Goal: Task Accomplishment & Management: Complete application form

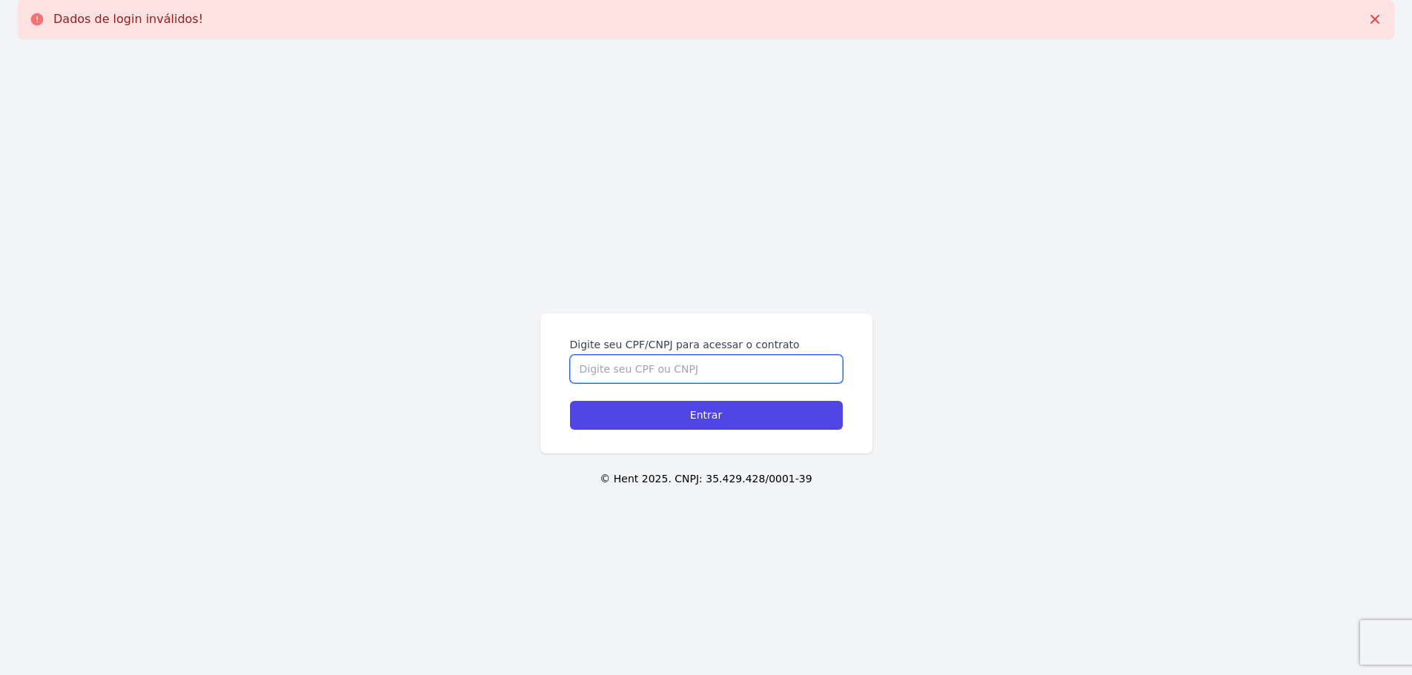
click at [710, 371] on input "Digite seu CPF/CNPJ para acessar o contrato" at bounding box center [706, 369] width 273 height 28
type input "43864356890"
click at [570, 401] on input "Entrar" at bounding box center [706, 415] width 273 height 29
click at [685, 414] on input "Entrar" at bounding box center [706, 415] width 273 height 29
click at [698, 379] on input "Digite seu CPF/CNPJ para acessar o contrato" at bounding box center [706, 369] width 273 height 28
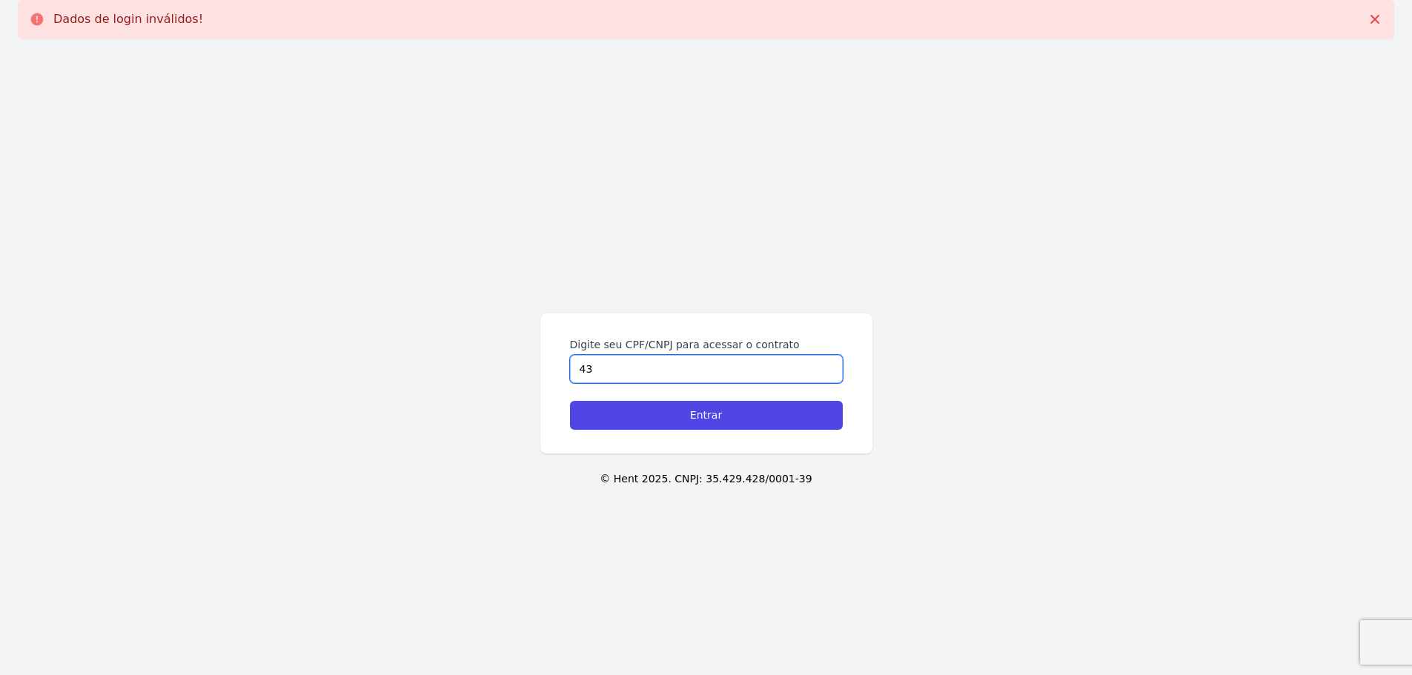
type input "4"
type input "43864356890"
click at [570, 401] on input "Entrar" at bounding box center [706, 415] width 273 height 29
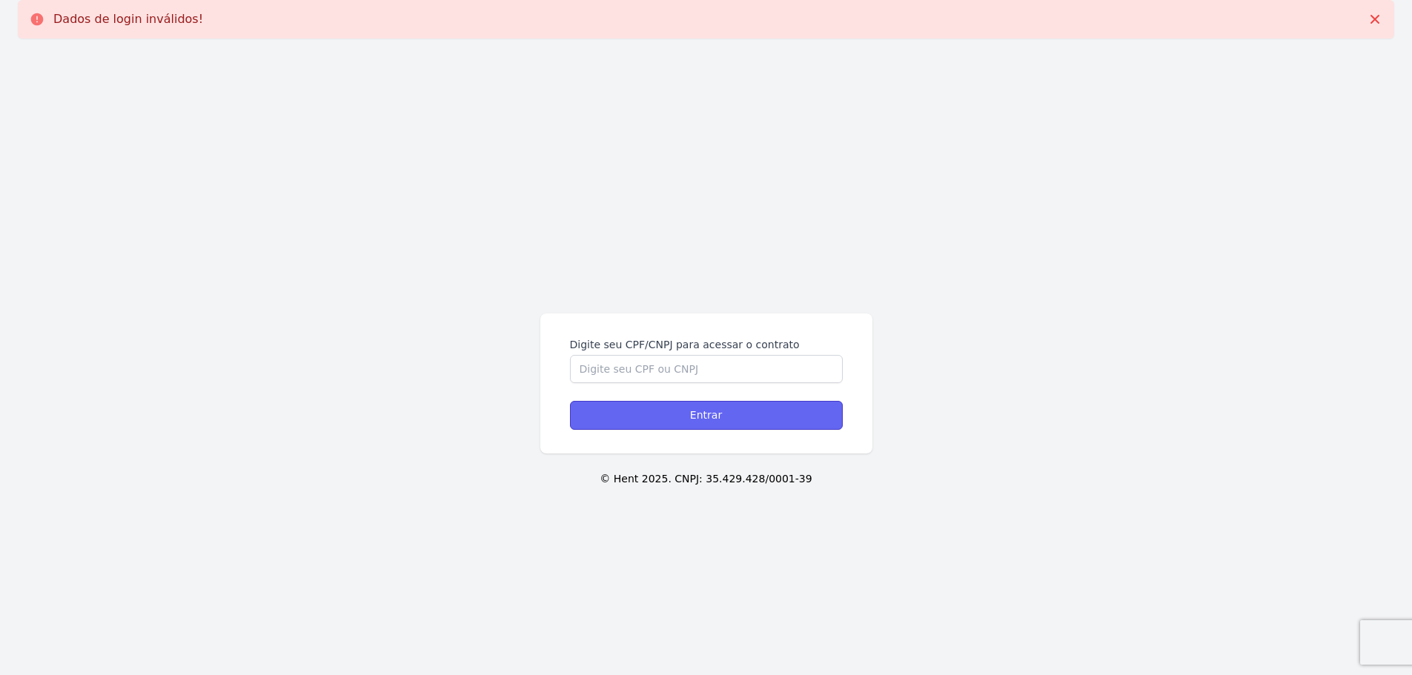
click at [722, 423] on input "Entrar" at bounding box center [706, 415] width 273 height 29
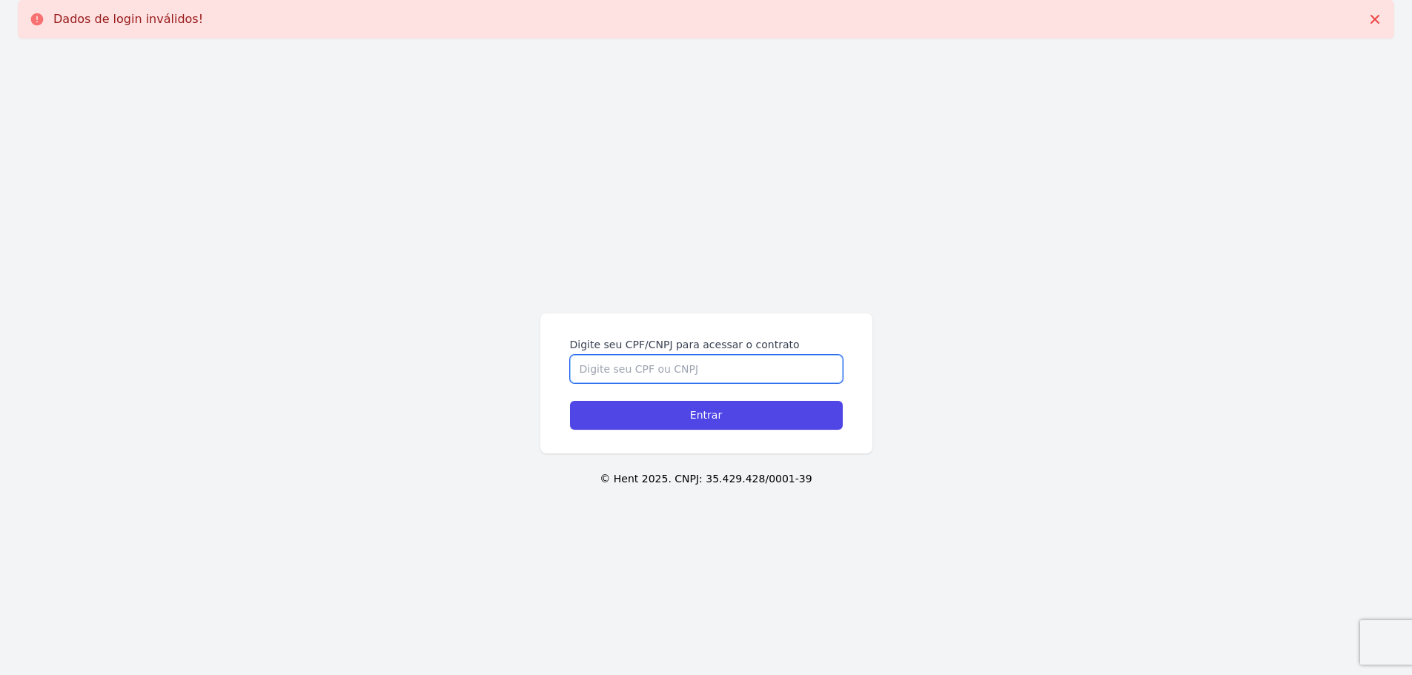
click at [702, 377] on input "Digite seu CPF/CNPJ para acessar o contrato" at bounding box center [706, 369] width 273 height 28
click at [692, 380] on input "Digite seu CPF/CNPJ para acessar o contrato" at bounding box center [706, 369] width 273 height 28
type input "43864356890"
click at [570, 401] on input "Entrar" at bounding box center [706, 415] width 273 height 29
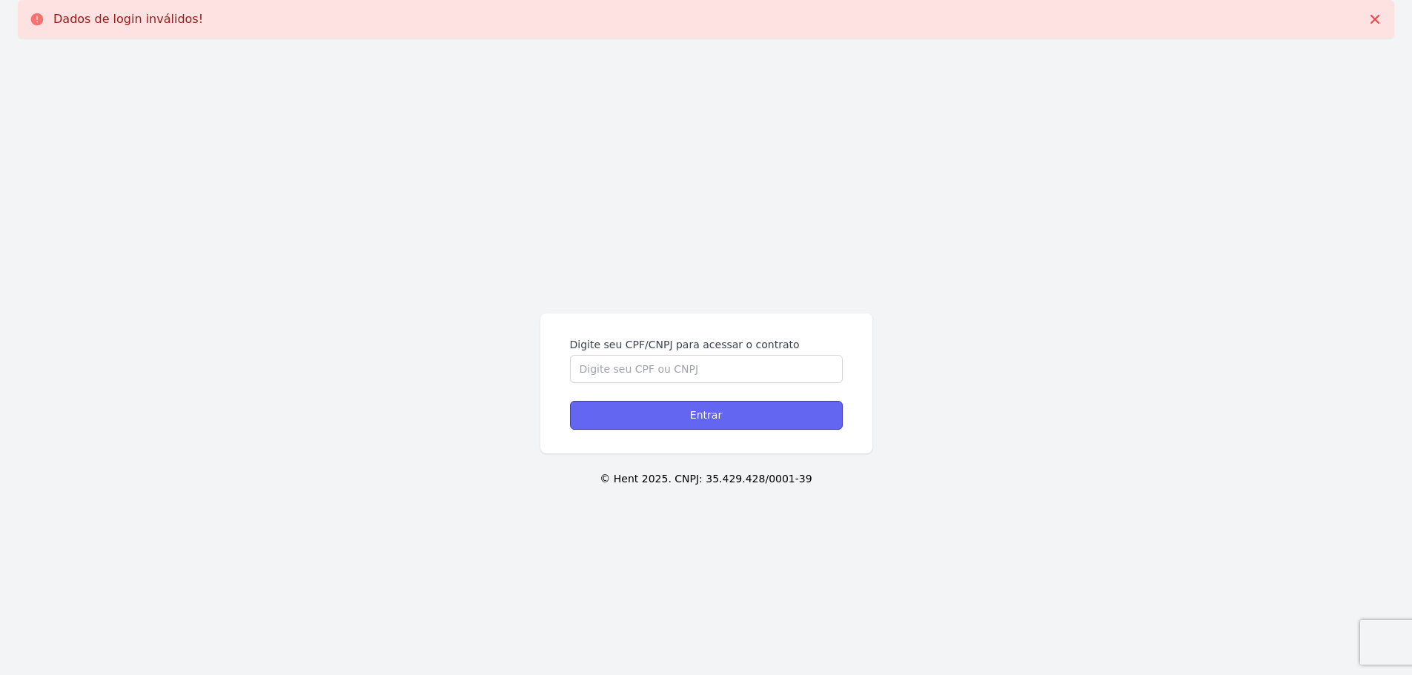
click at [735, 420] on input "Entrar" at bounding box center [706, 415] width 273 height 29
